Goal: Transaction & Acquisition: Download file/media

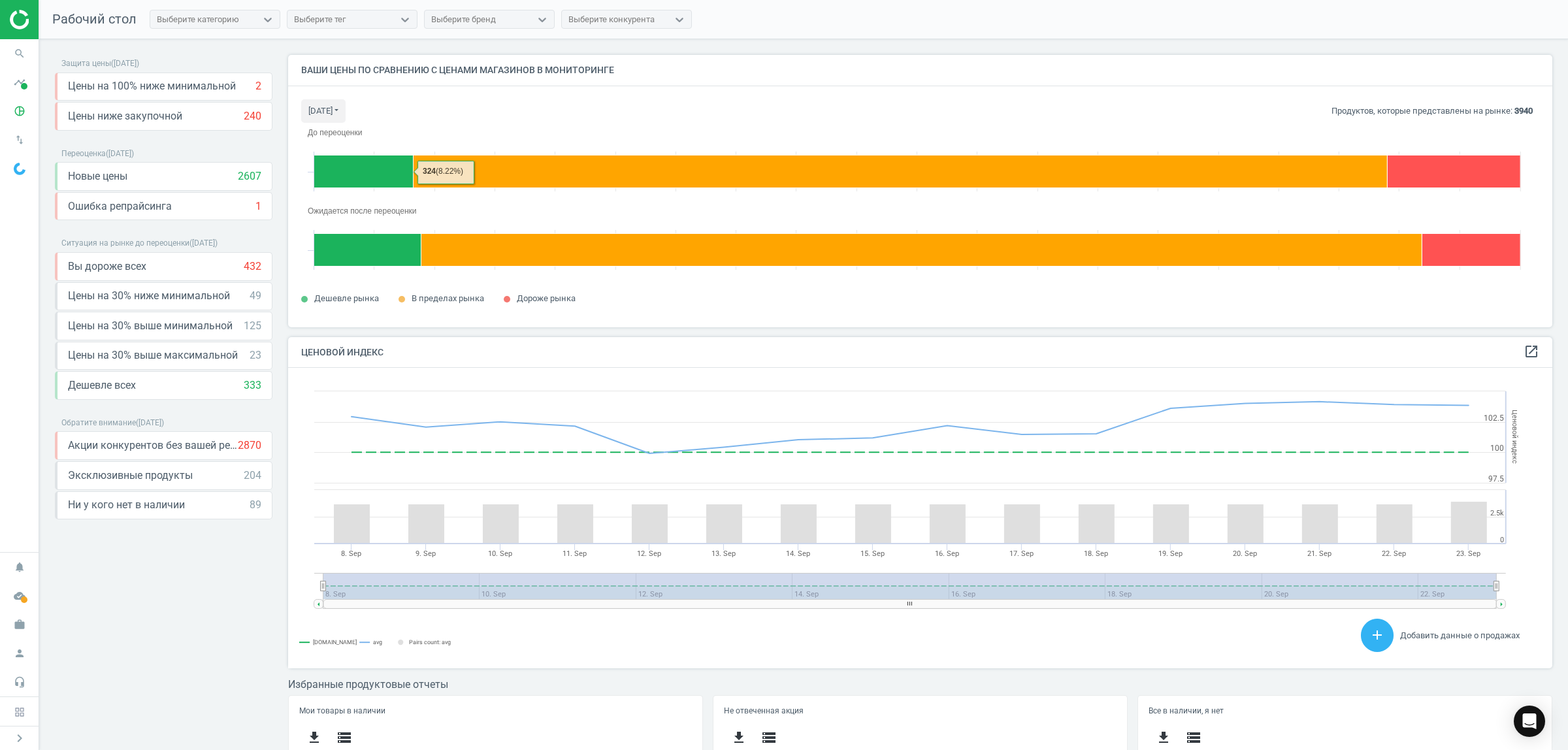
scroll to position [325, 1277]
click at [18, 115] on icon "pie_chart_outlined" at bounding box center [19, 111] width 25 height 25
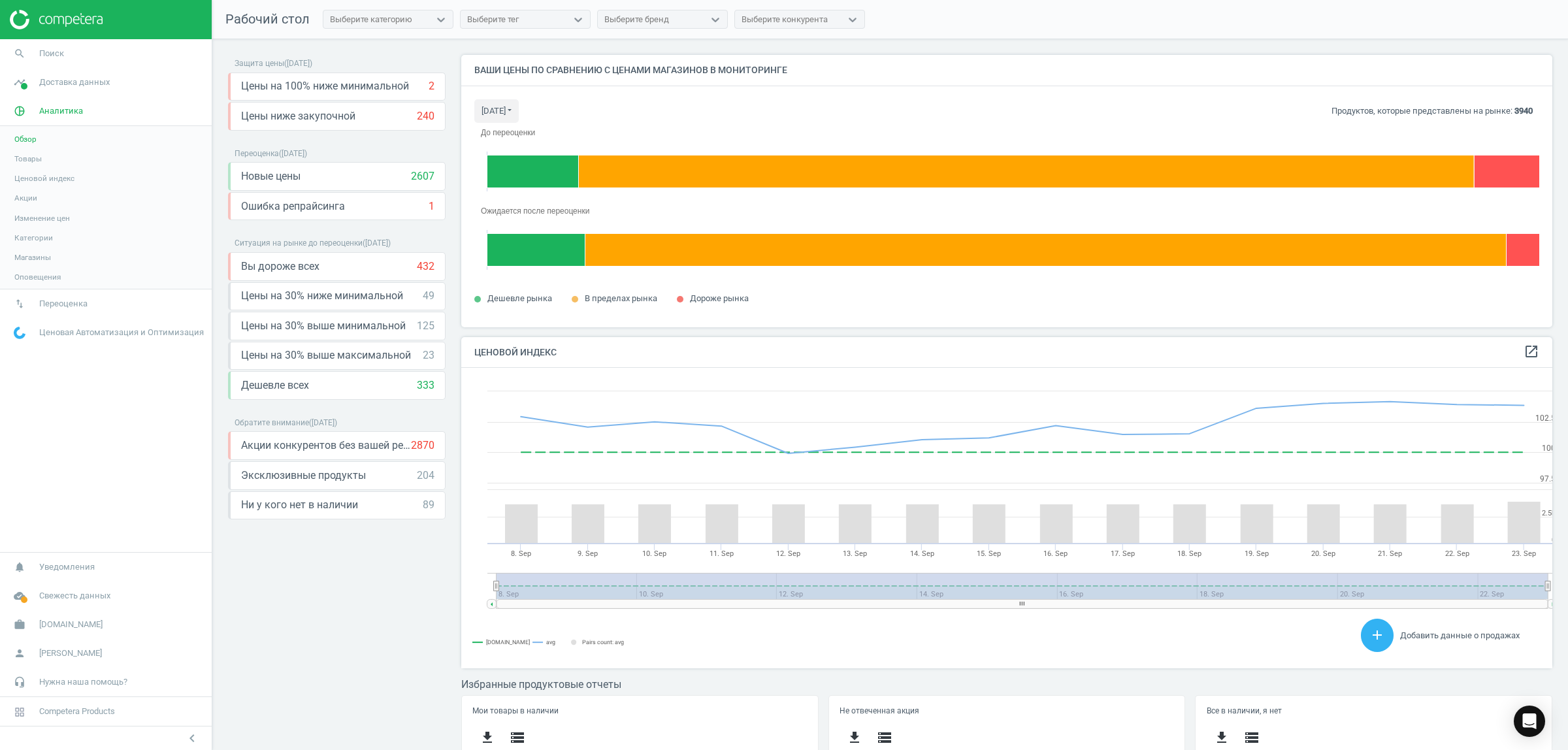
scroll to position [325, 1104]
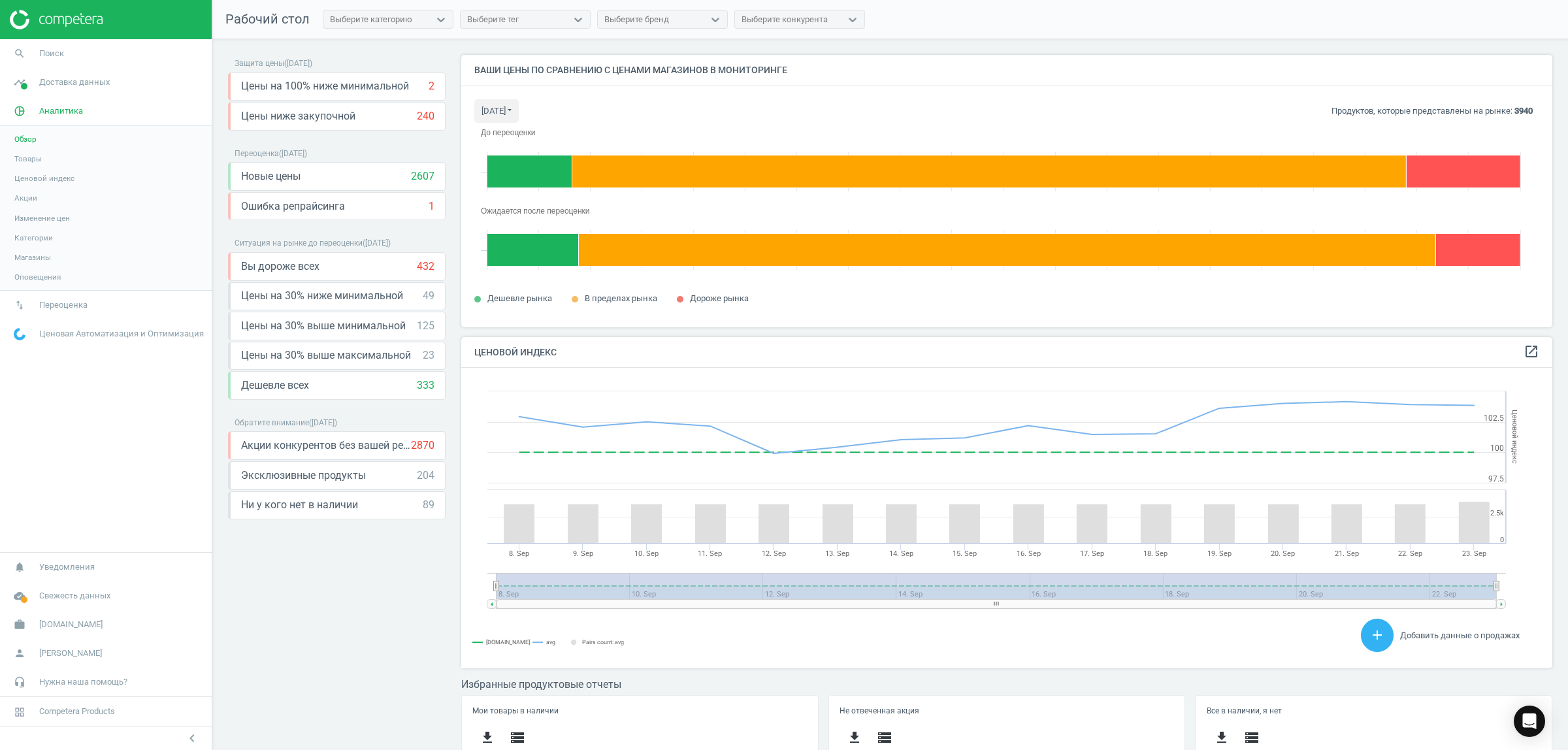
click at [31, 163] on span "Товары" at bounding box center [28, 159] width 27 height 11
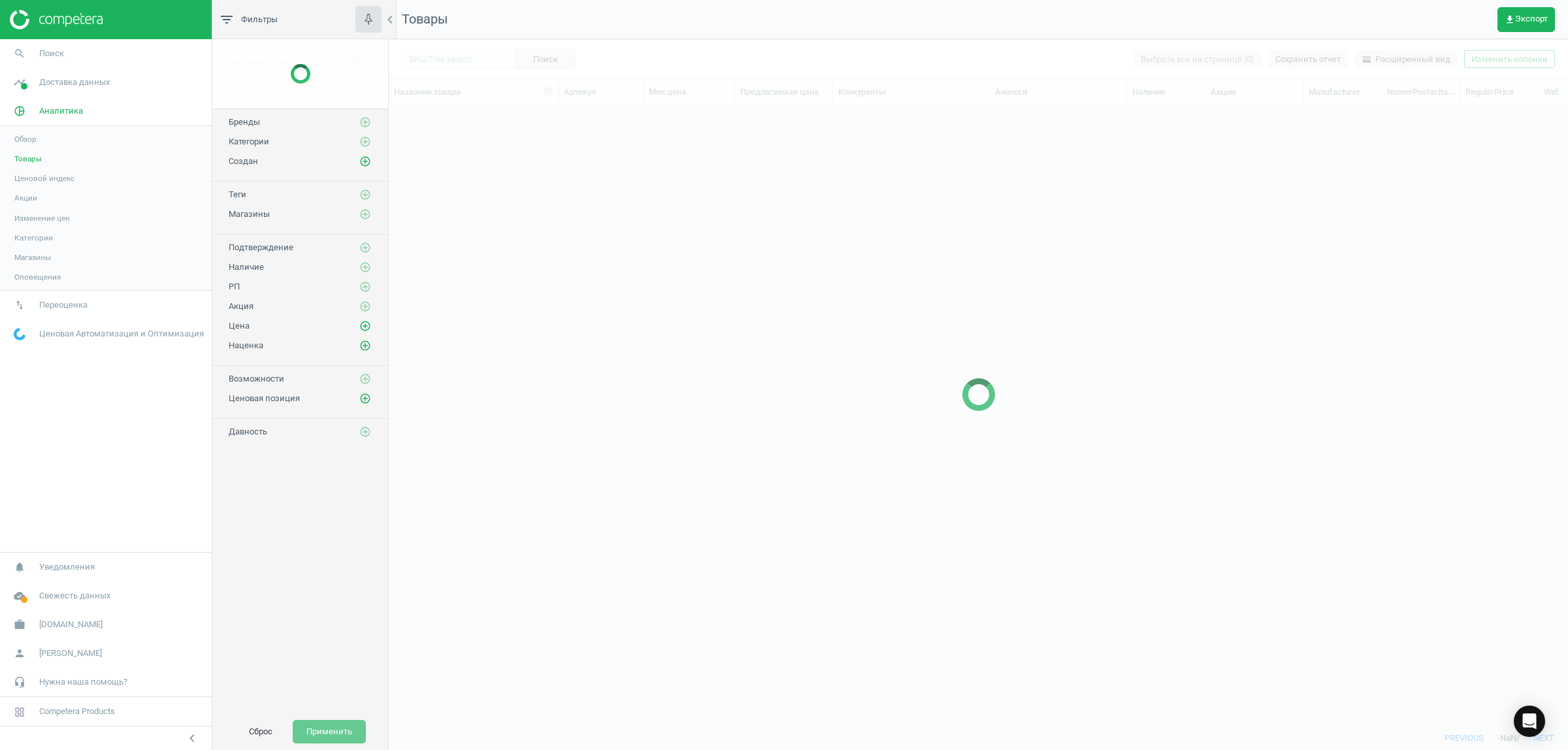
scroll to position [595, 1166]
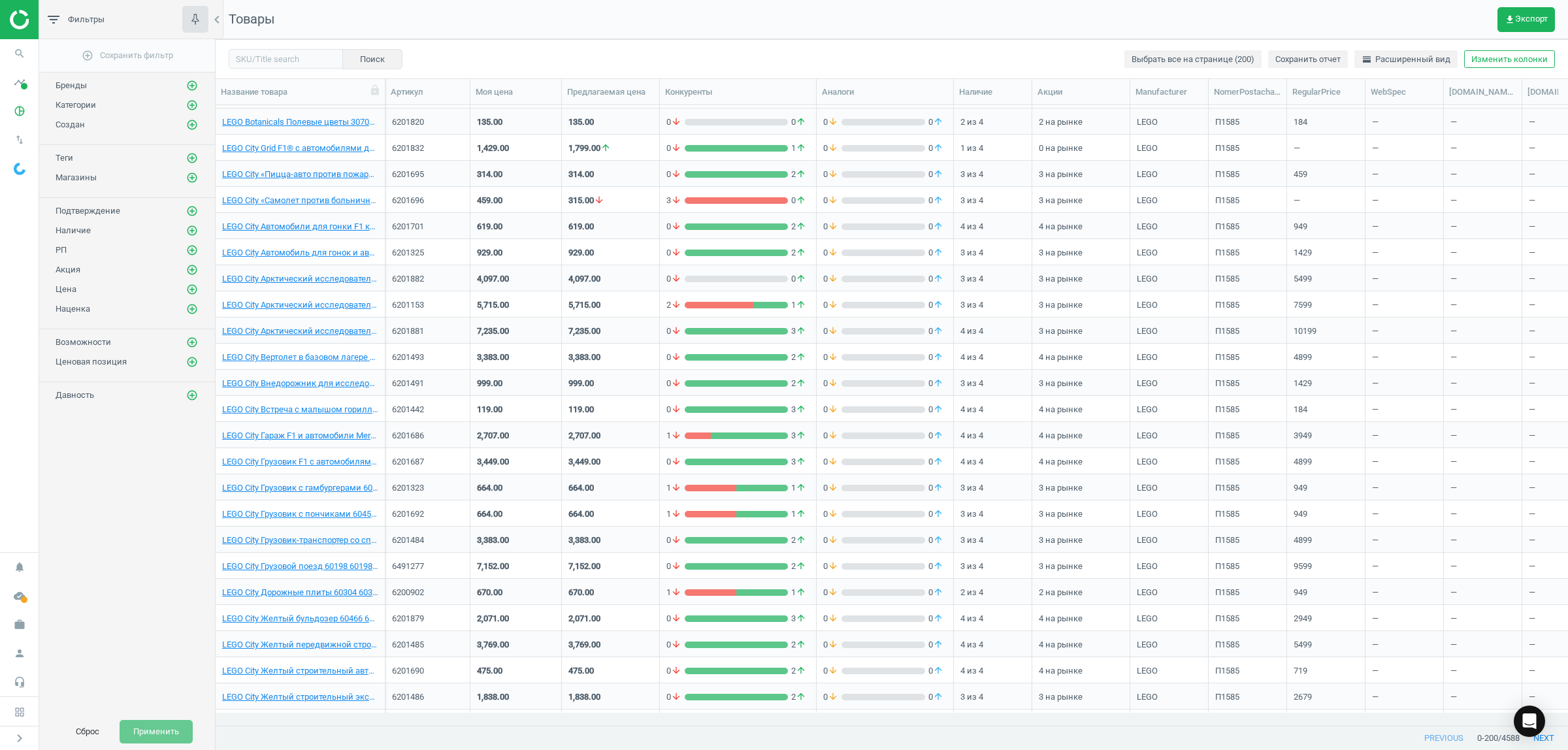
scroll to position [2123, 0]
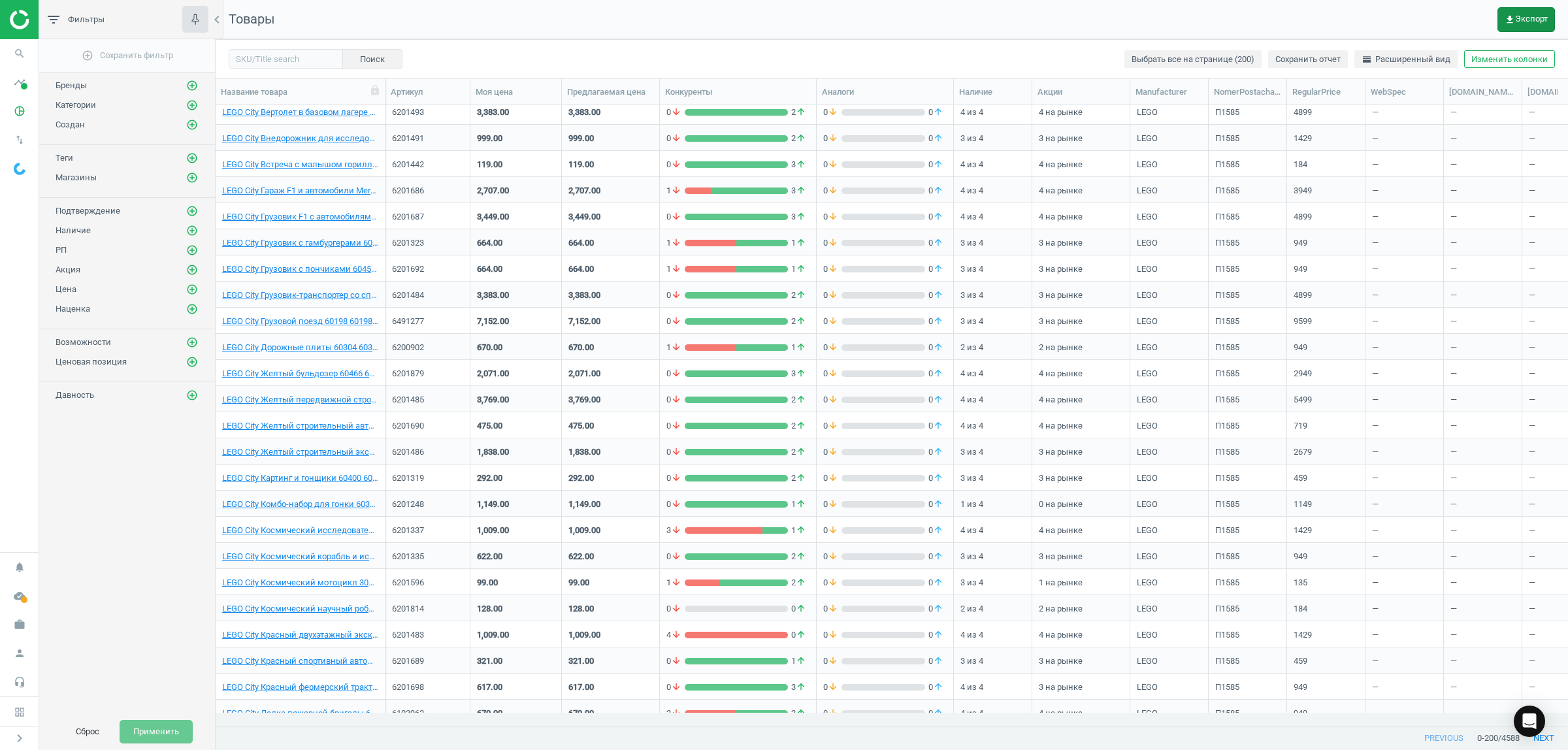
click at [1515, 11] on button "get_app Экспорт" at bounding box center [1525, 19] width 57 height 25
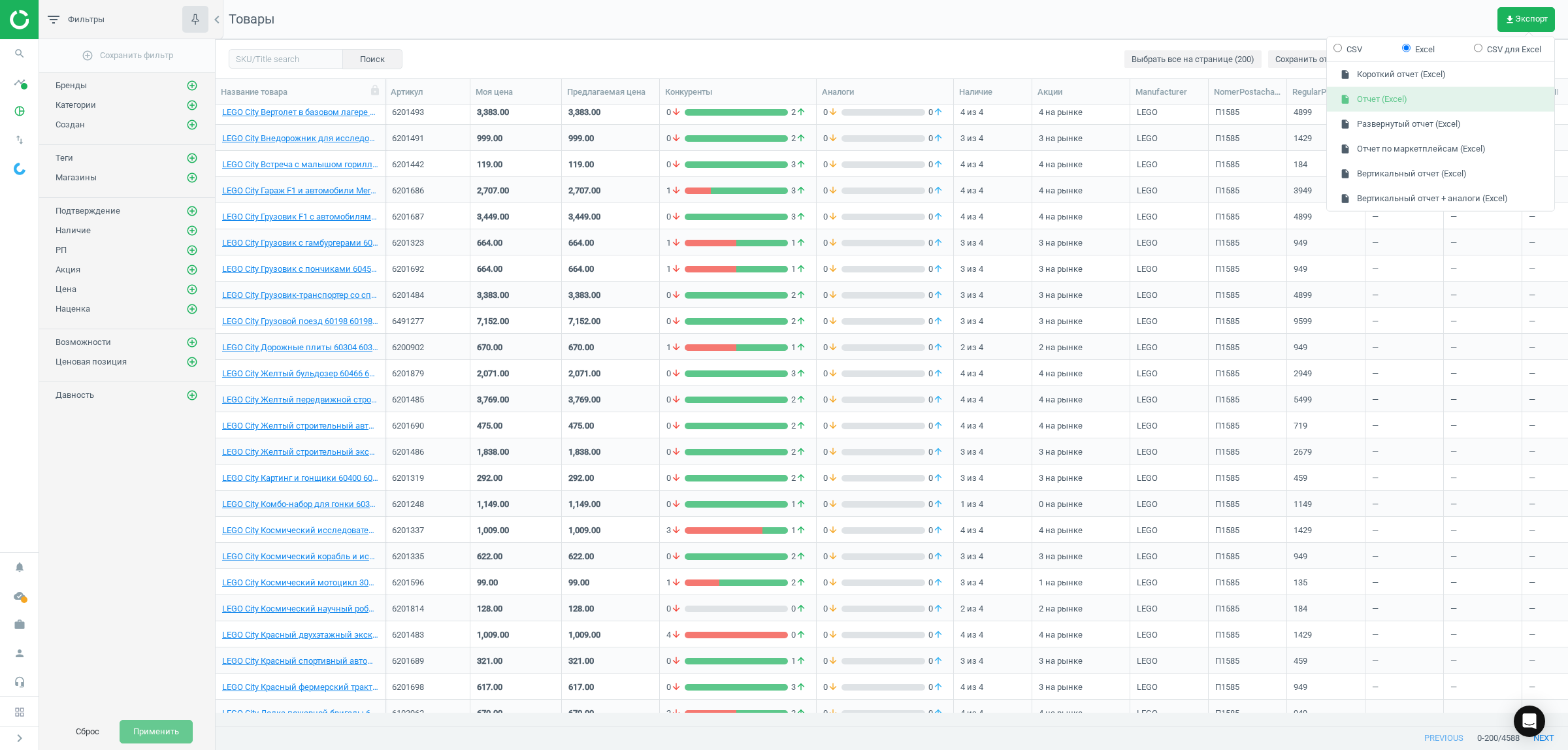
click at [1372, 98] on button "insert_drive_file Отчет (Excel)" at bounding box center [1441, 99] width 228 height 25
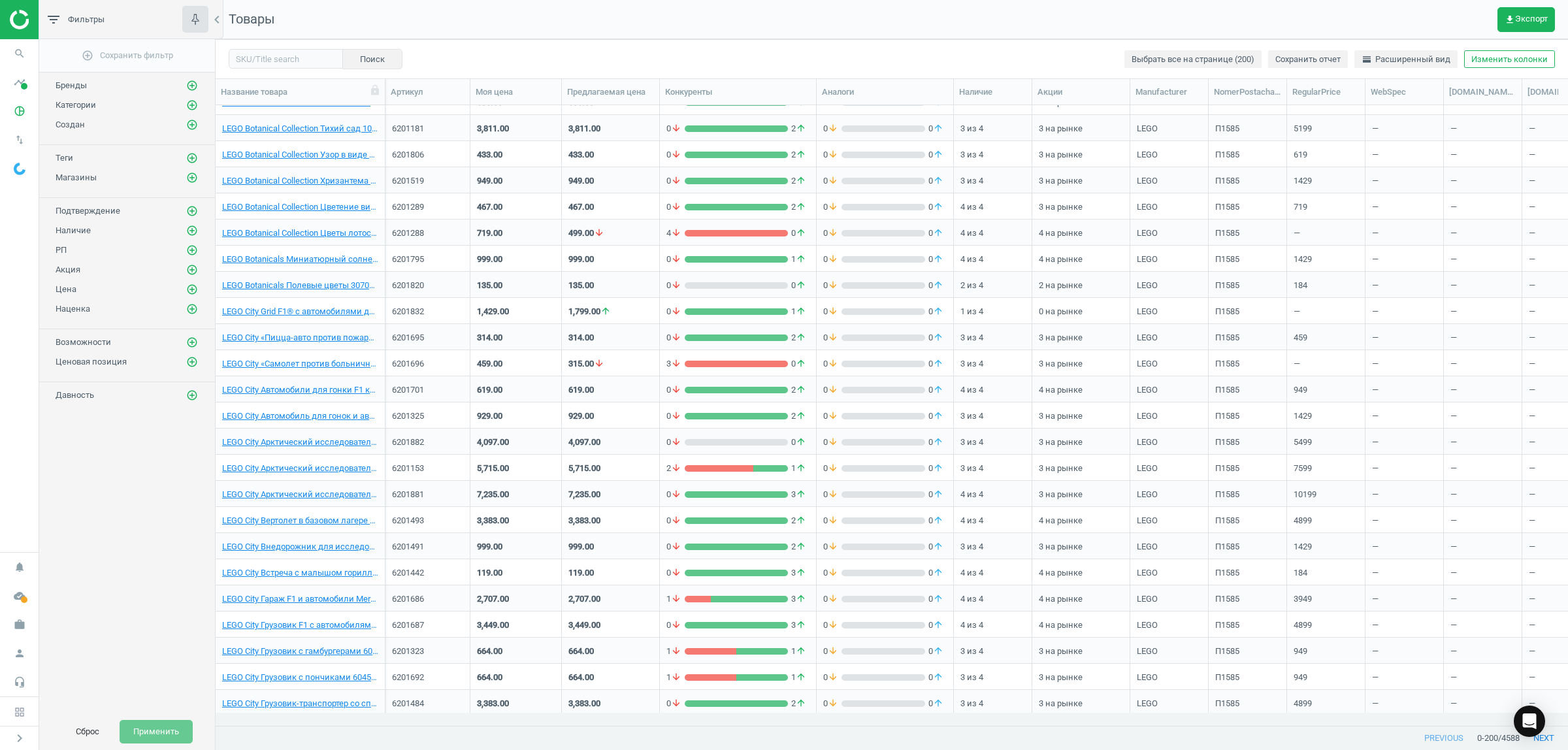
scroll to position [1797, 0]
